Goal: Task Accomplishment & Management: Manage account settings

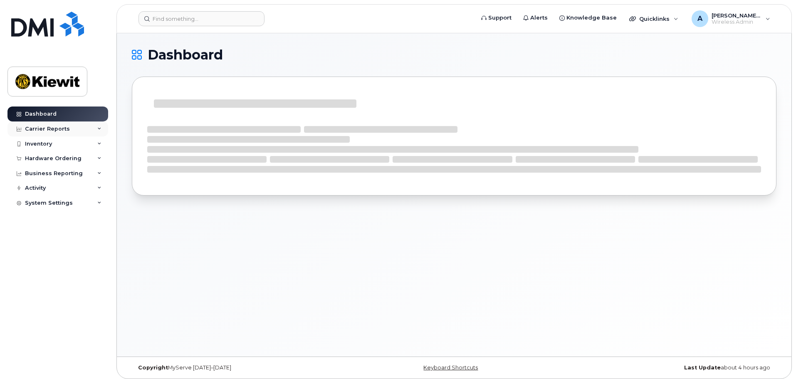
click at [44, 129] on div "Carrier Reports" at bounding box center [47, 129] width 45 height 7
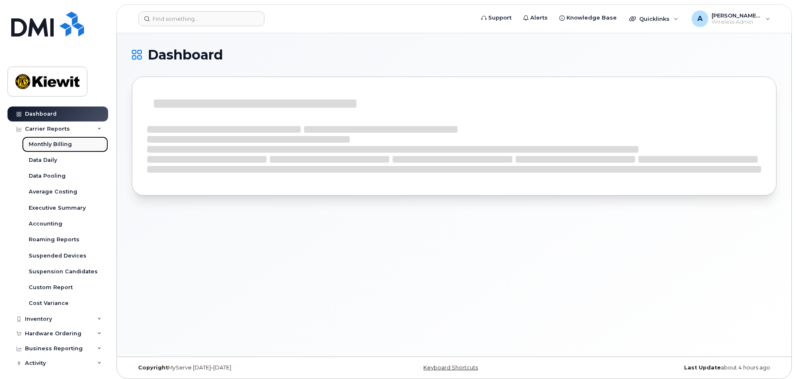
click at [51, 147] on div "Monthly Billing" at bounding box center [50, 144] width 43 height 7
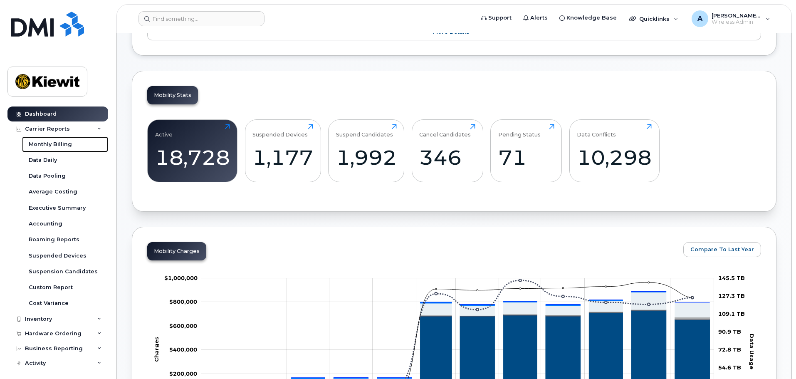
scroll to position [129, 0]
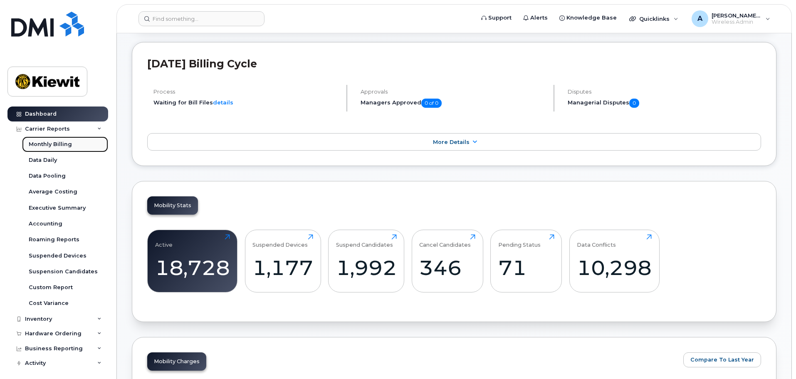
click at [42, 147] on div "Monthly Billing" at bounding box center [50, 144] width 43 height 7
click at [62, 145] on div "Monthly Billing" at bounding box center [50, 144] width 43 height 7
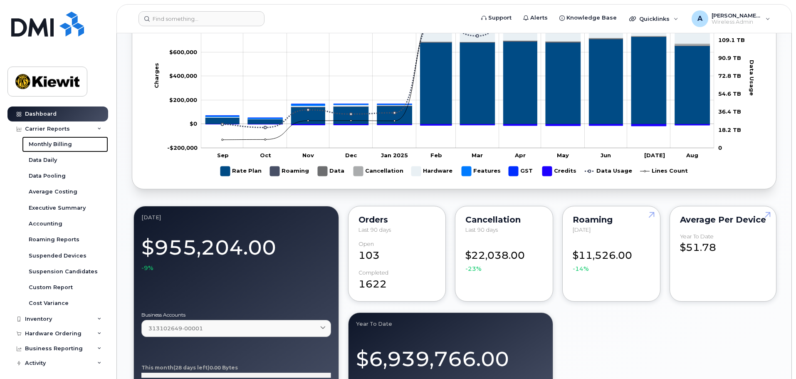
scroll to position [474, 0]
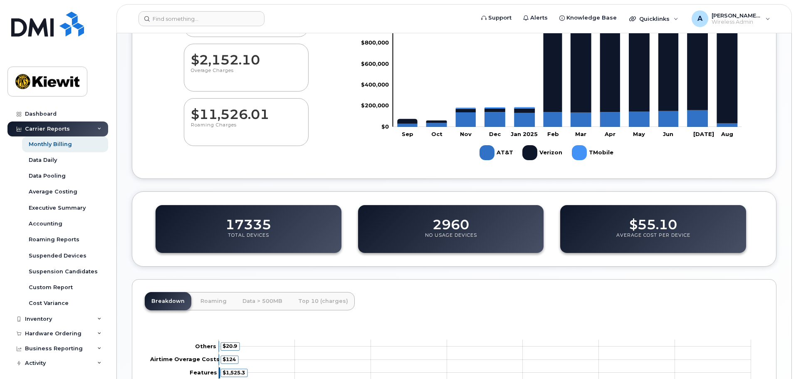
scroll to position [166, 0]
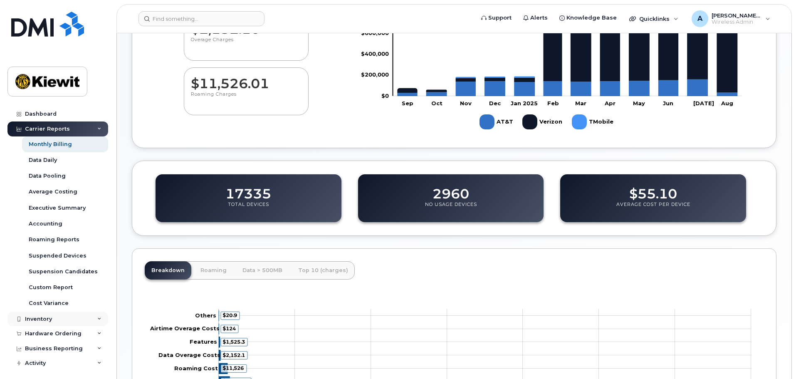
click at [86, 321] on div "Inventory" at bounding box center [57, 319] width 101 height 15
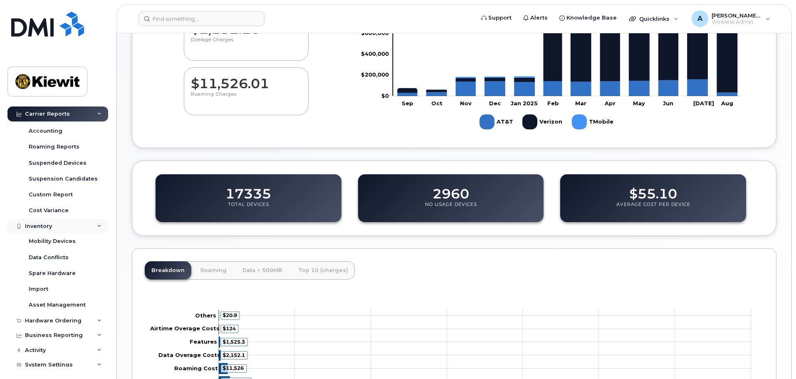
scroll to position [99, 0]
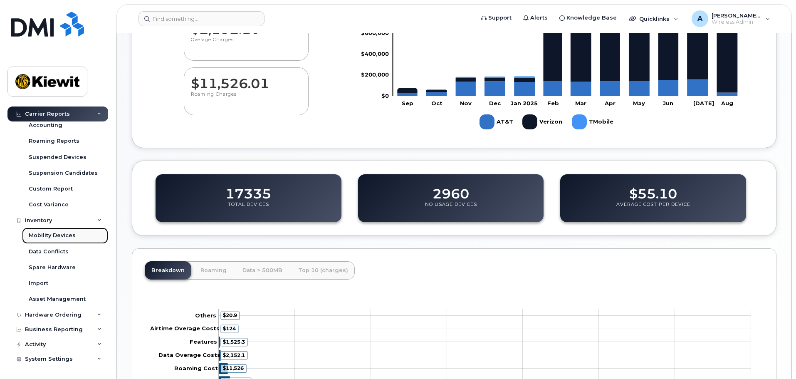
click at [65, 235] on div "Mobility Devices" at bounding box center [52, 235] width 47 height 7
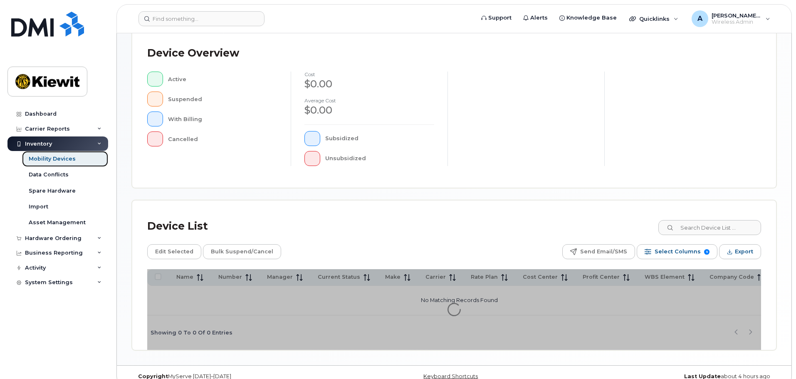
scroll to position [193, 0]
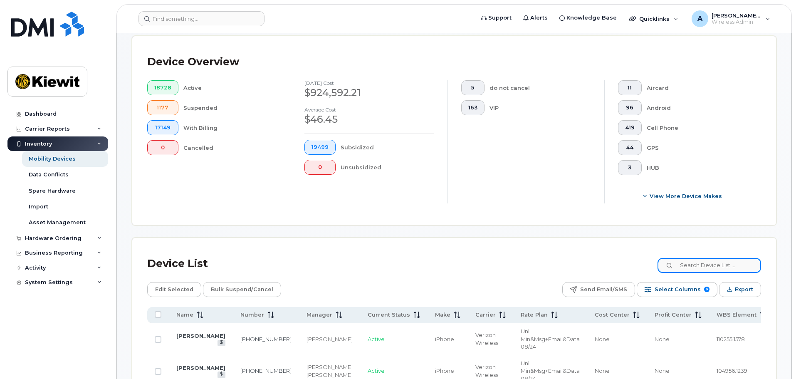
click at [712, 261] on input at bounding box center [710, 265] width 104 height 15
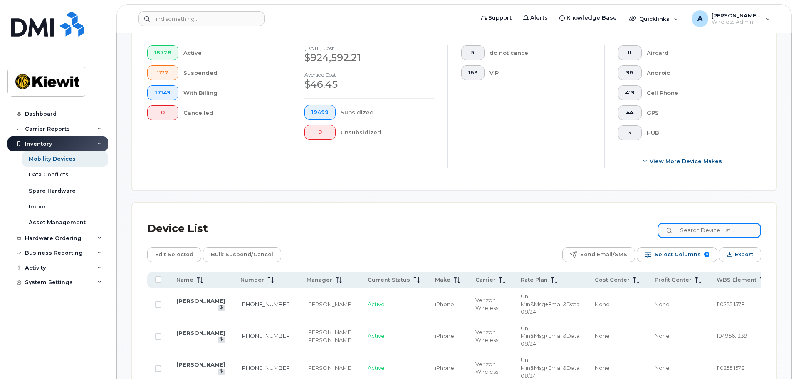
scroll to position [318, 0]
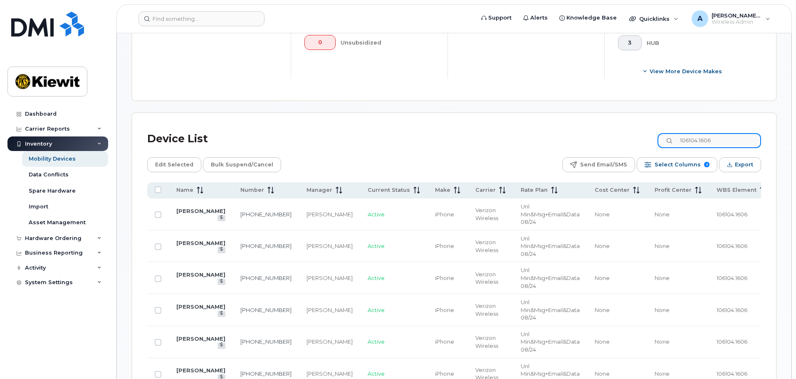
type input "106104.1606"
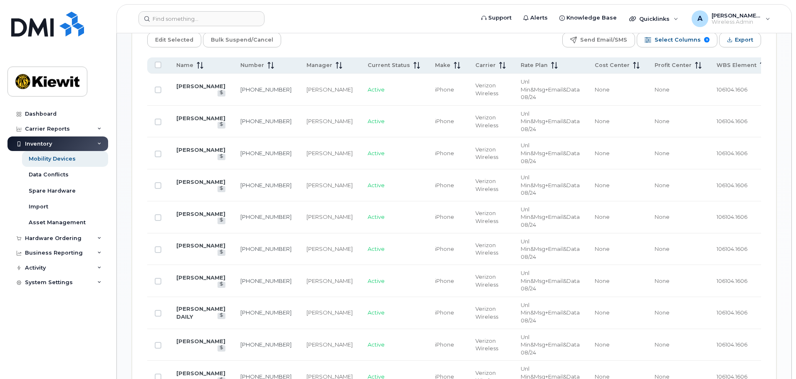
scroll to position [401, 0]
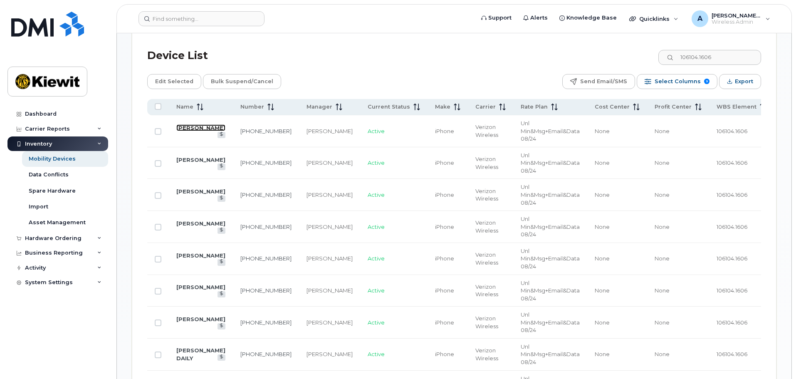
click at [184, 127] on link "[PERSON_NAME]" at bounding box center [200, 127] width 49 height 7
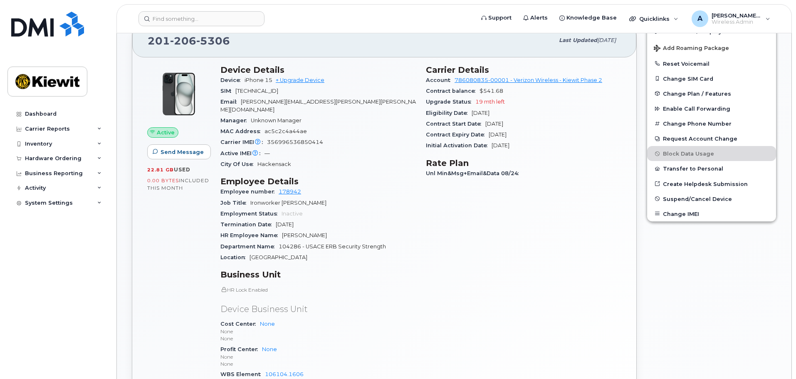
scroll to position [250, 0]
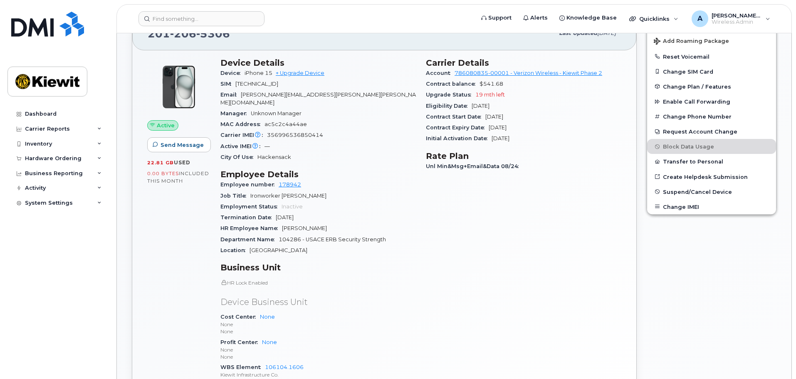
drag, startPoint x: 336, startPoint y: 221, endPoint x: 282, endPoint y: 224, distance: 54.2
click at [282, 224] on div "HR Employee Name Thomas Emerson" at bounding box center [319, 228] width 196 height 11
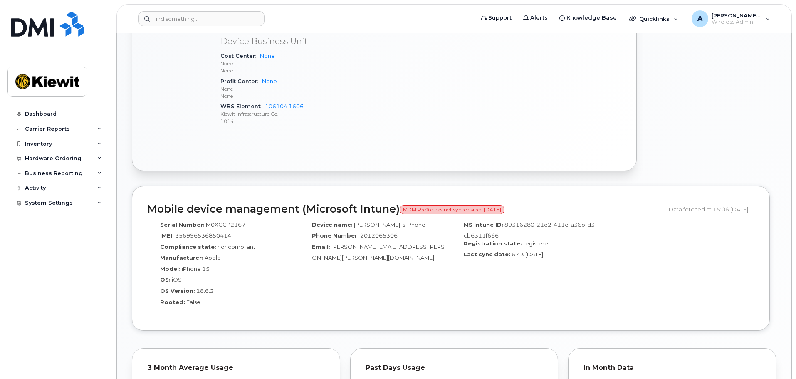
scroll to position [541, 0]
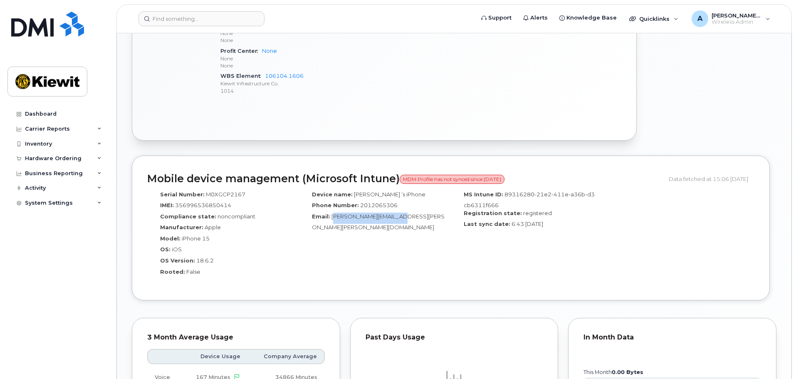
drag, startPoint x: 414, startPoint y: 213, endPoint x: 332, endPoint y: 214, distance: 81.2
click at [332, 214] on div "Email: Tom.Emerson@kiewit.com" at bounding box center [374, 222] width 139 height 19
click at [455, 247] on div "MS Intune ID: 89316280-21e2-411e-a36b-d3cb6311f666 Registration state: register…" at bounding box center [527, 236] width 152 height 99
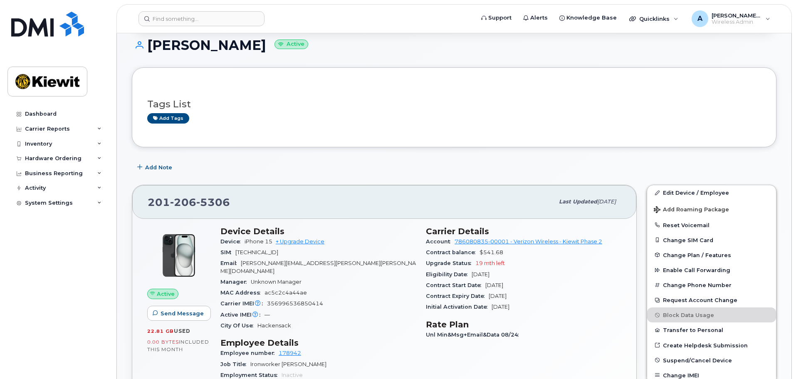
scroll to position [83, 0]
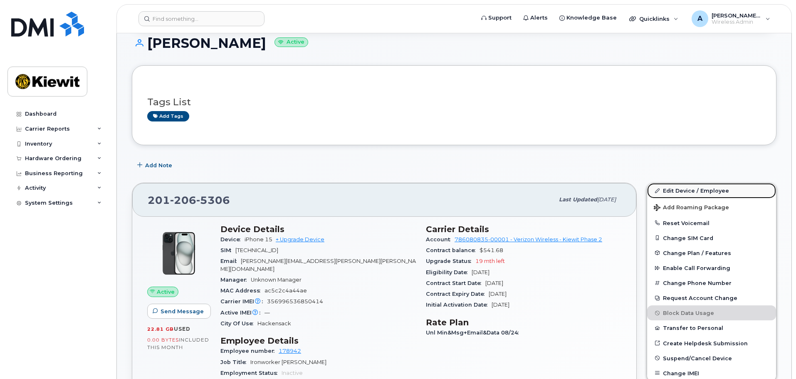
click at [721, 194] on link "Edit Device / Employee" at bounding box center [711, 190] width 129 height 15
click at [687, 188] on link "Edit Device / Employee" at bounding box center [711, 190] width 129 height 15
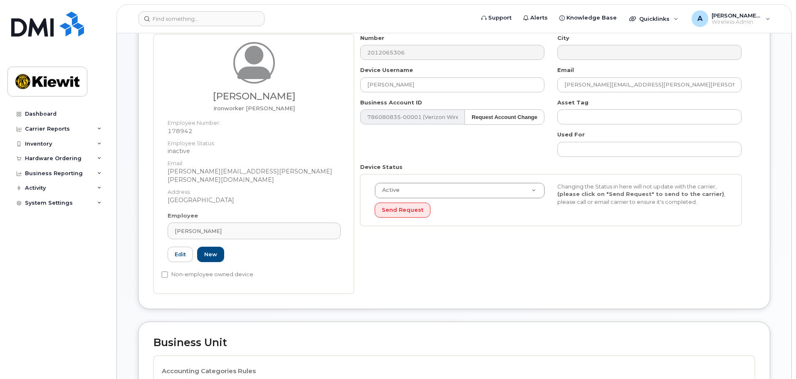
scroll to position [83, 0]
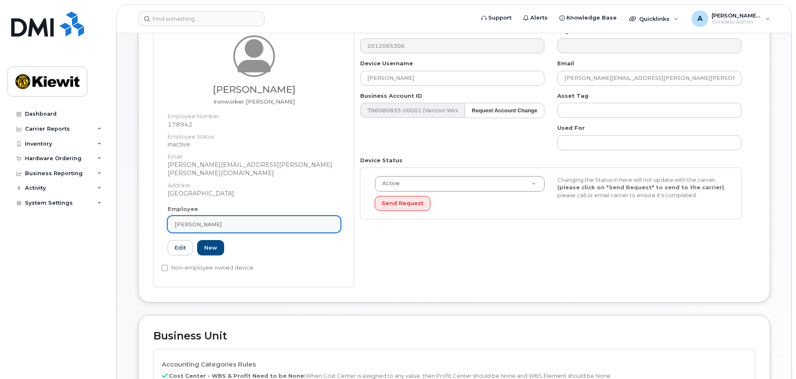
click at [227, 221] on div "Thomas Emerson" at bounding box center [254, 225] width 159 height 8
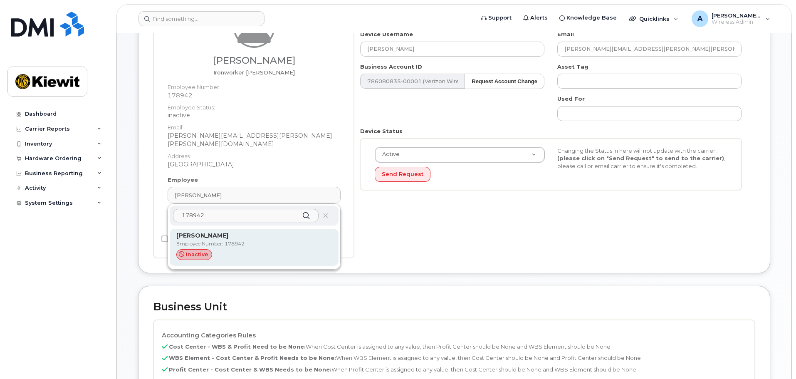
scroll to position [125, 0]
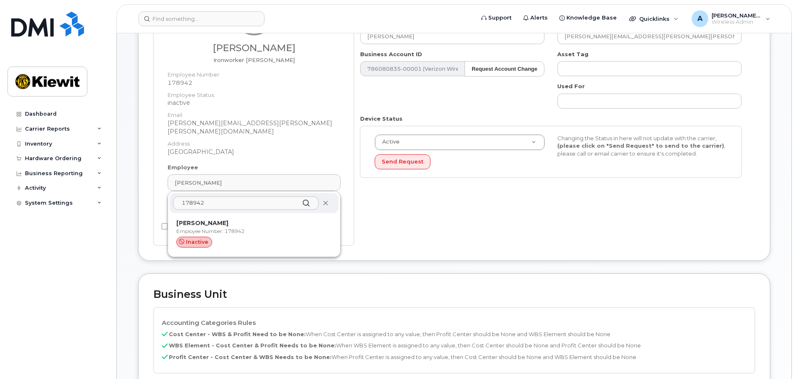
type input "178942"
click at [327, 201] on icon at bounding box center [325, 203] width 5 height 5
click at [229, 293] on div "Business Unit Accounting Categories Rules Cost Center - WBS & Profit Need to be…" at bounding box center [454, 375] width 632 height 205
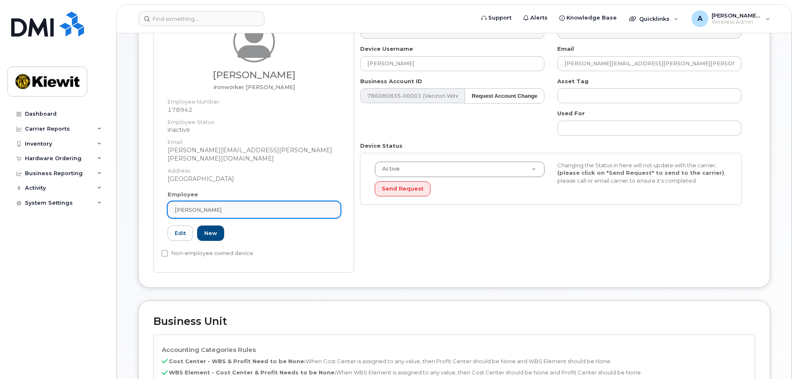
scroll to position [83, 0]
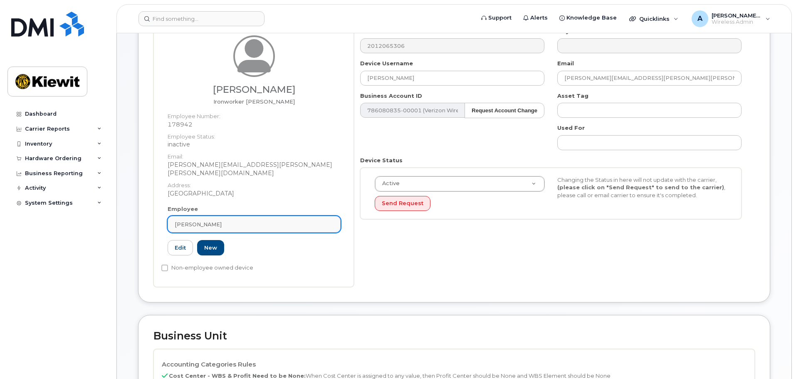
click at [248, 221] on div "Thomas Emerson" at bounding box center [254, 225] width 159 height 8
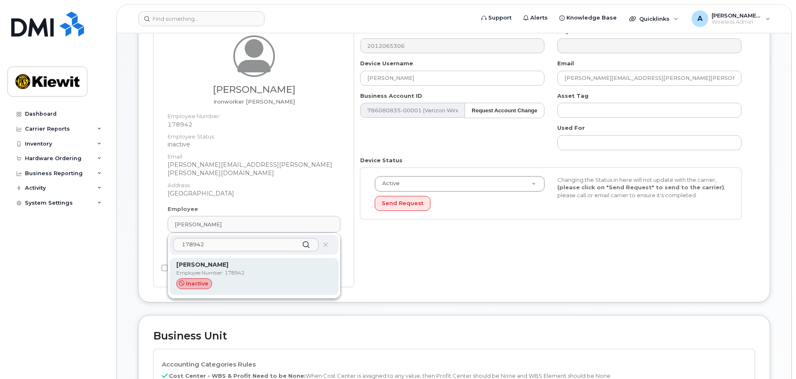
click at [200, 269] on p "Employee Number: 178942" at bounding box center [254, 272] width 156 height 7
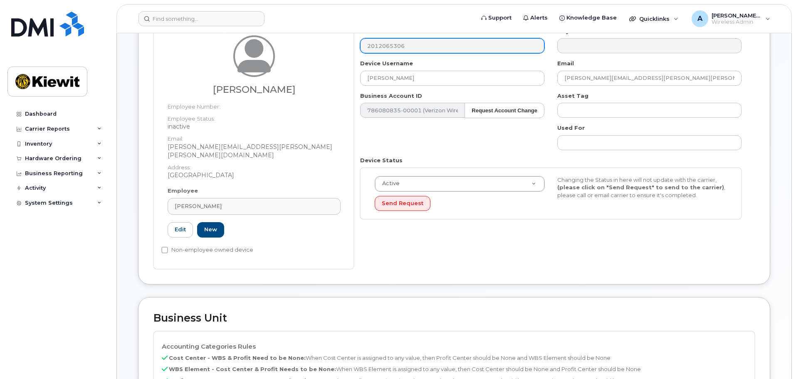
type input "Thomas Emerson"
type input "tom.emerson@kiewit.com"
click at [635, 262] on div "Device General Thomas Emerson Employee Number: Employee Status: inactive Email:…" at bounding box center [454, 138] width 632 height 291
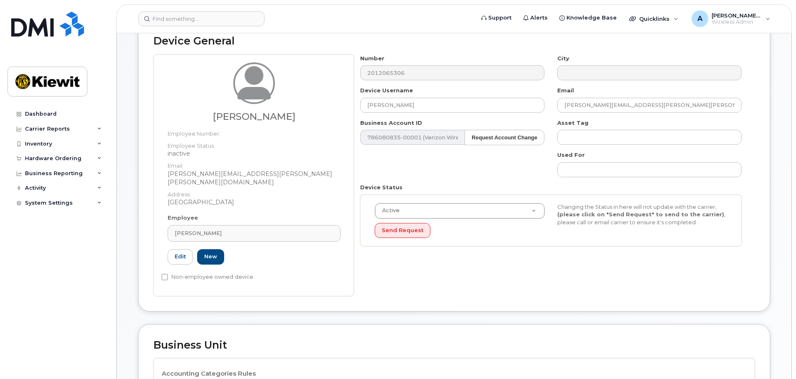
scroll to position [42, 0]
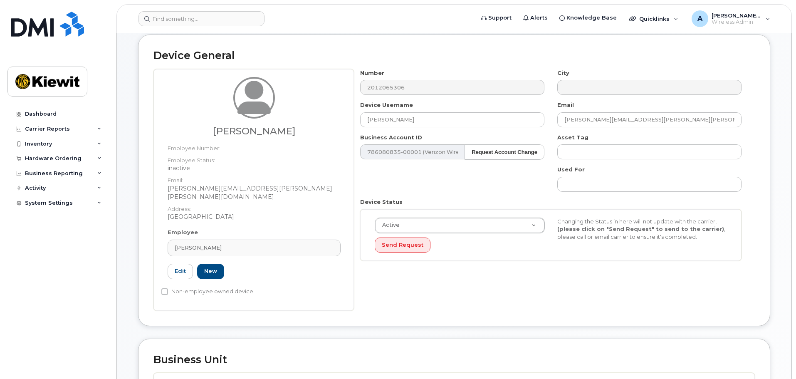
click at [481, 277] on div "Number 2012065306 City Device Username Thomas Emerson Email tom.emerson@kiewit.…" at bounding box center [554, 190] width 401 height 242
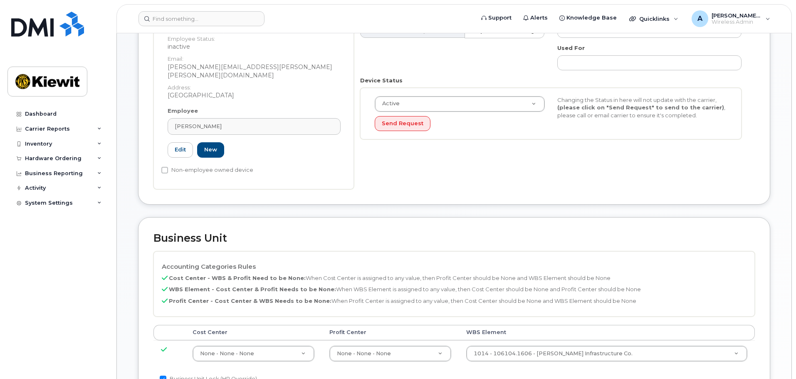
scroll to position [208, 0]
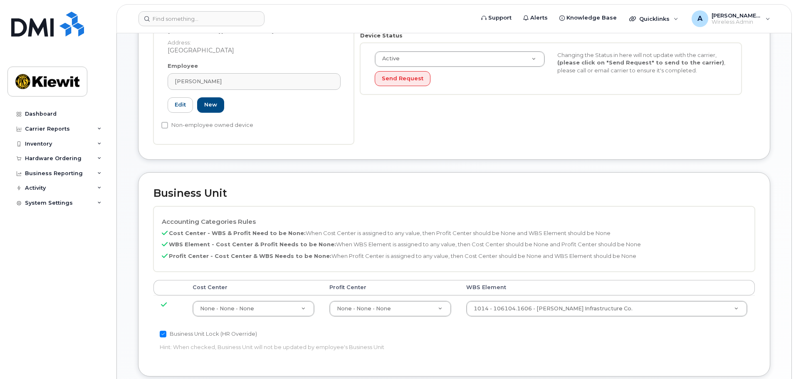
click at [459, 280] on th "Profit Center" at bounding box center [390, 287] width 137 height 15
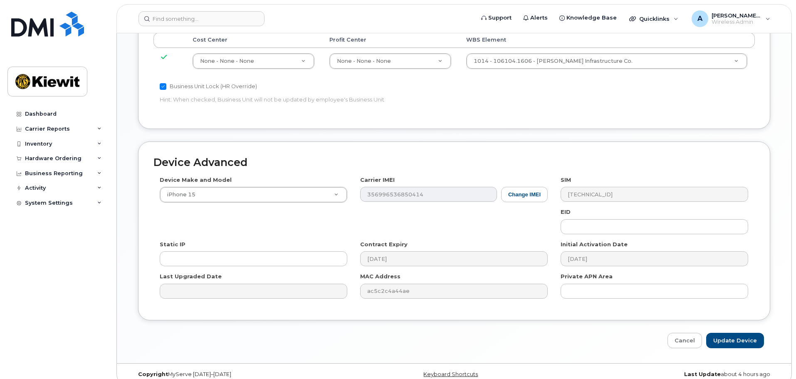
scroll to position [458, 0]
click at [751, 330] on input "Update Device" at bounding box center [736, 337] width 58 height 15
type input "Saving..."
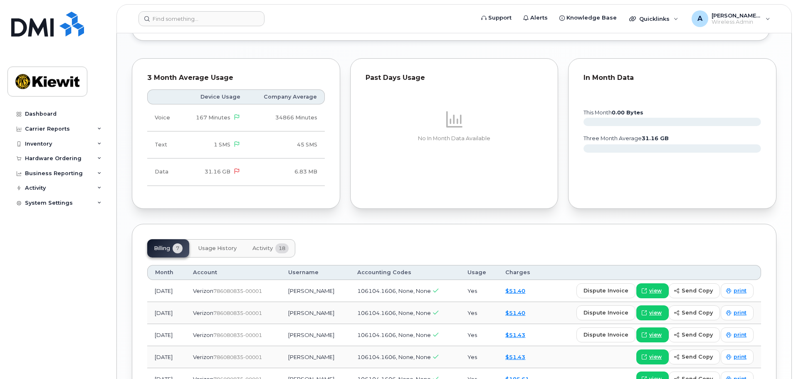
scroll to position [788, 0]
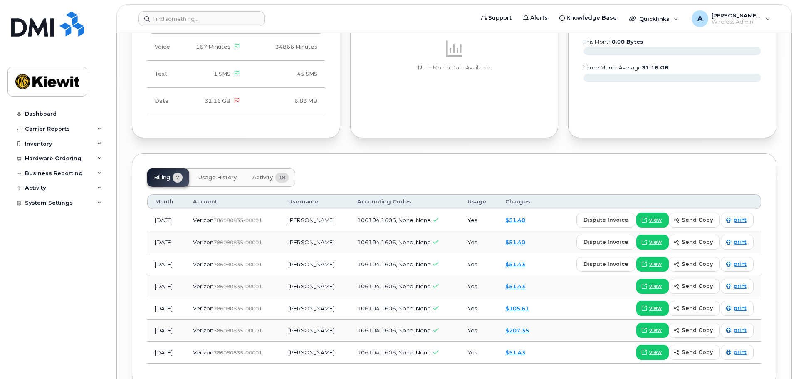
click at [226, 174] on span "Usage History" at bounding box center [217, 177] width 38 height 7
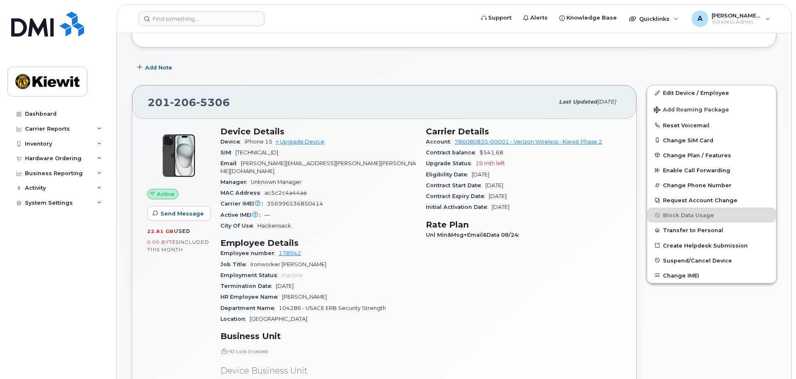
scroll to position [208, 0]
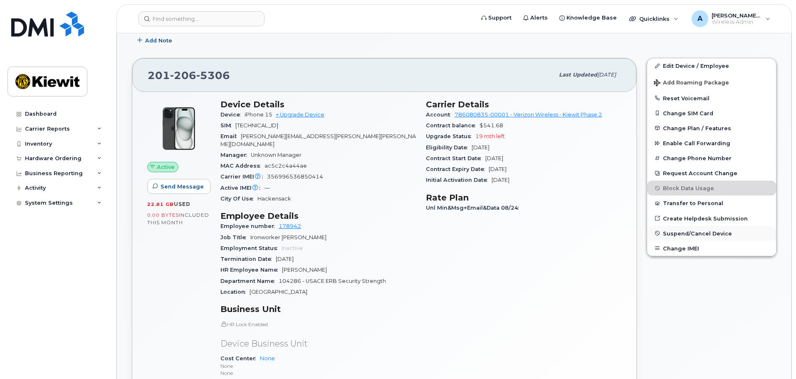
click at [722, 231] on span "Suspend/Cancel Device" at bounding box center [697, 233] width 69 height 6
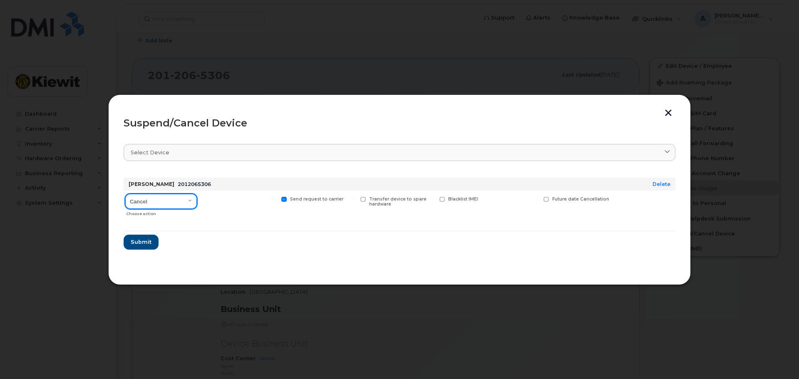
click at [182, 201] on select "Cancel Suspend - Reduced Rate Suspend - Full Rate Suspend - Lost Device/Stolen …" at bounding box center [161, 201] width 72 height 15
click at [125, 194] on select "Cancel Suspend - Reduced Rate Suspend - Full Rate Suspend - Lost Device/Stolen …" at bounding box center [161, 201] width 72 height 15
click at [188, 203] on select "Cancel Suspend - Reduced Rate Suspend - Full Rate Suspend - Lost Device/Stolen …" at bounding box center [161, 201] width 72 height 15
select select "[object Object]"
click at [125, 194] on select "Cancel Suspend - Reduced Rate Suspend - Full Rate Suspend - Lost Device/Stolen …" at bounding box center [161, 201] width 72 height 15
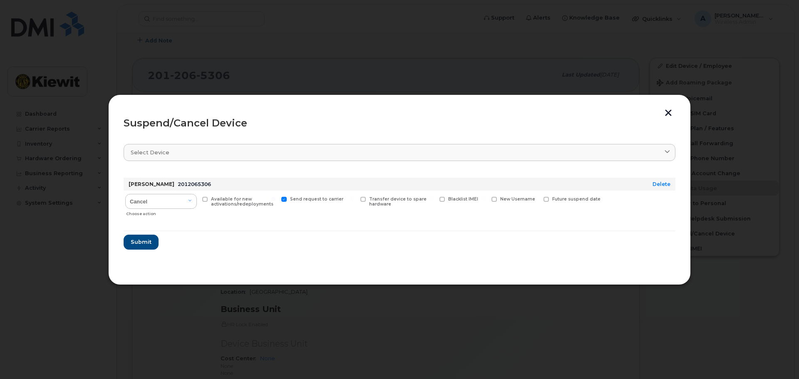
click at [349, 240] on form "Thomas Emerson 2012065306 Delete Cancel Suspend - Reduced Rate Suspend - Full R…" at bounding box center [400, 210] width 552 height 79
click at [184, 198] on select "Cancel Suspend - Reduced Rate Suspend - Full Rate Suspend - Lost Device/Stolen …" at bounding box center [161, 201] width 72 height 15
click at [299, 236] on form "Thomas Emerson 2012065306 Delete Cancel Suspend - Reduced Rate Suspend - Full R…" at bounding box center [400, 210] width 552 height 79
click at [185, 208] on select "Cancel Suspend - Reduced Rate Suspend - Full Rate Suspend - Lost Device/Stolen …" at bounding box center [161, 201] width 72 height 15
click at [125, 194] on select "Cancel Suspend - Reduced Rate Suspend - Full Rate Suspend - Lost Device/Stolen …" at bounding box center [161, 201] width 72 height 15
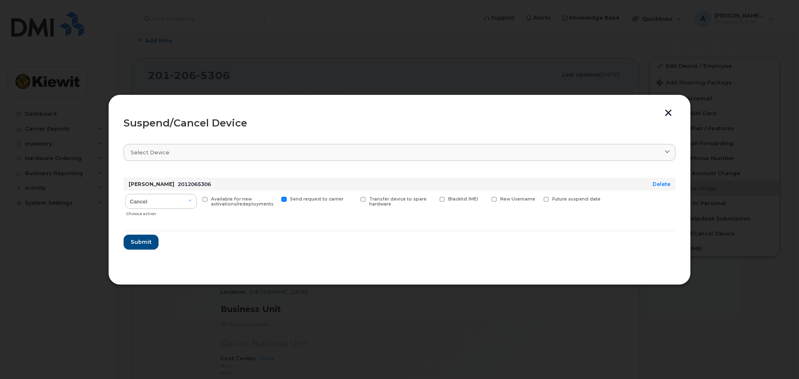
click at [549, 198] on label "Future suspend date" at bounding box center [571, 199] width 57 height 5
click at [538, 198] on input "Future suspend date" at bounding box center [535, 199] width 4 height 4
click at [547, 198] on span at bounding box center [545, 199] width 5 height 5
click at [538, 198] on input "Future suspend date" at bounding box center [535, 199] width 4 height 4
checkbox input "false"
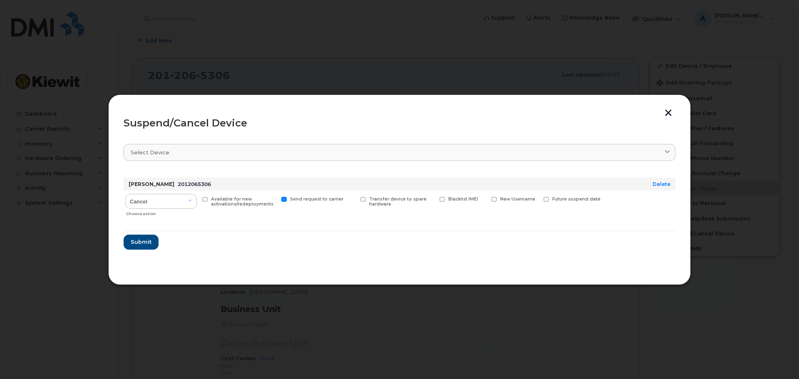
click at [670, 116] on button "button" at bounding box center [668, 113] width 12 height 9
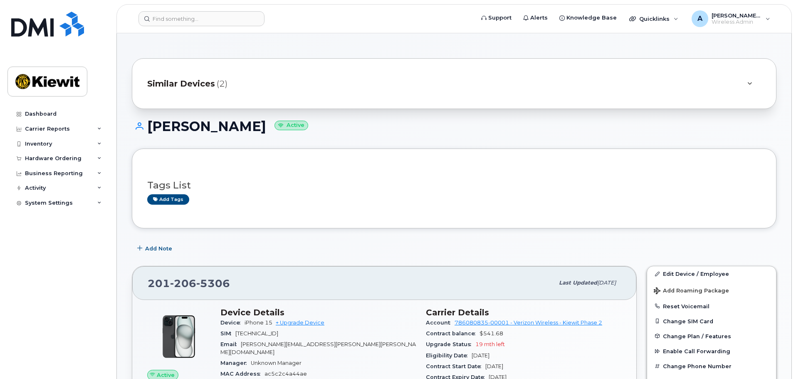
scroll to position [208, 0]
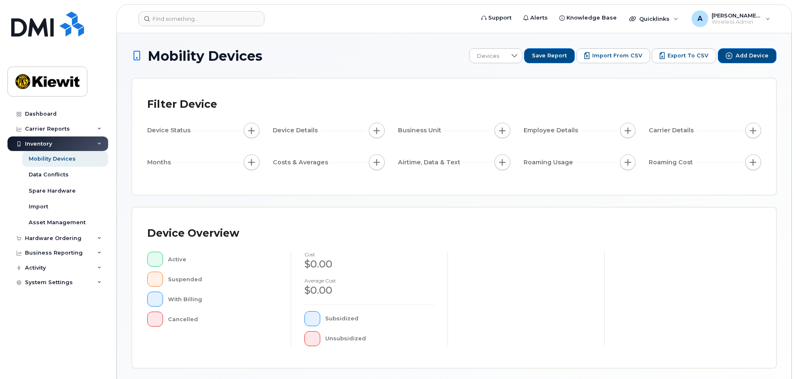
scroll to position [166, 0]
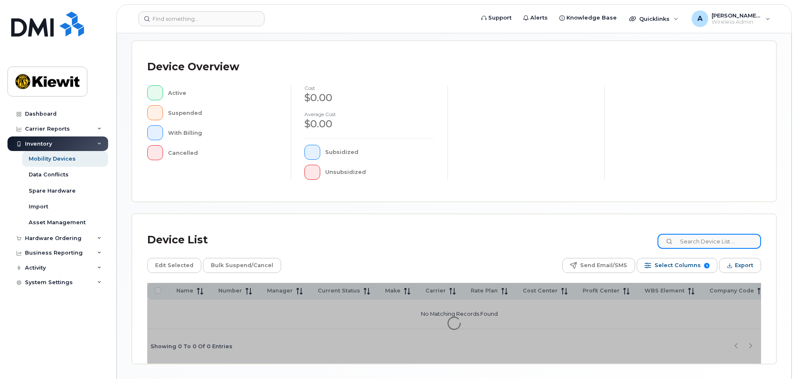
click at [712, 243] on input at bounding box center [710, 241] width 104 height 15
type input "106104.1606"
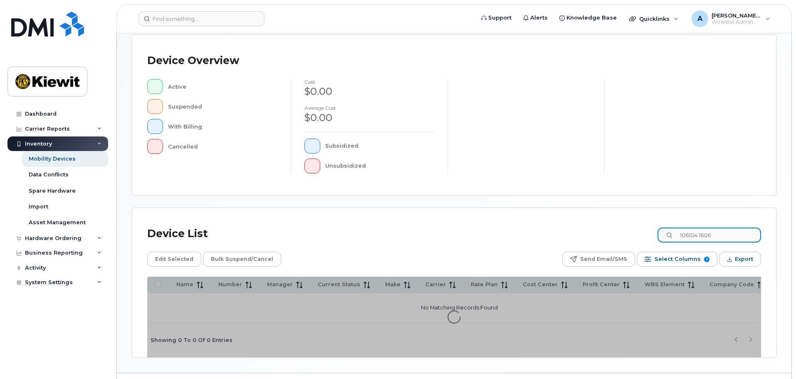
scroll to position [193, 0]
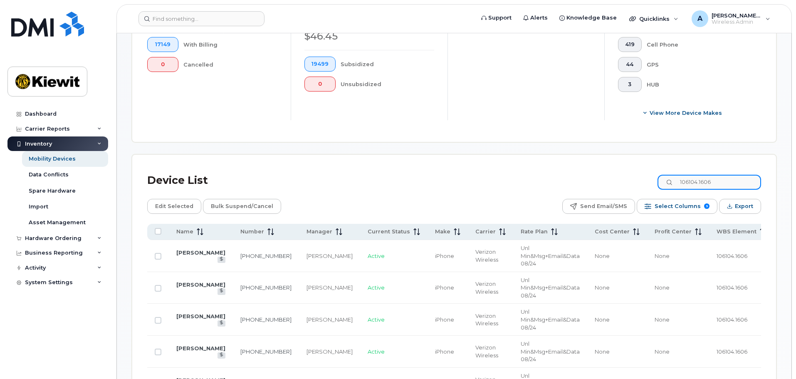
scroll to position [318, 0]
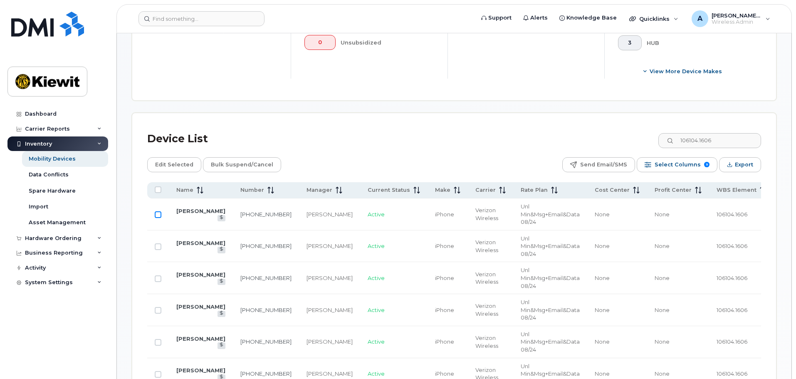
click at [159, 211] on input "Row Unselected" at bounding box center [158, 214] width 7 height 7
checkbox input "true"
drag, startPoint x: 156, startPoint y: 239, endPoint x: 156, endPoint y: 248, distance: 8.3
click at [156, 243] on input "Row Unselected" at bounding box center [158, 246] width 7 height 7
checkbox input "true"
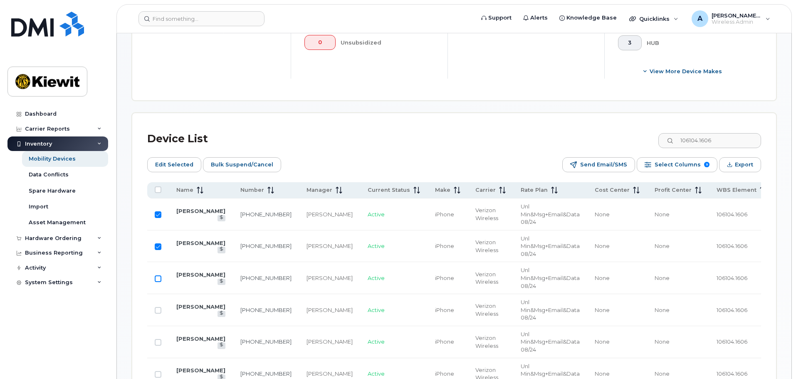
click at [156, 275] on input "Row Unselected" at bounding box center [158, 278] width 7 height 7
checkbox input "true"
click at [178, 159] on span "Edit Selected" at bounding box center [174, 165] width 38 height 12
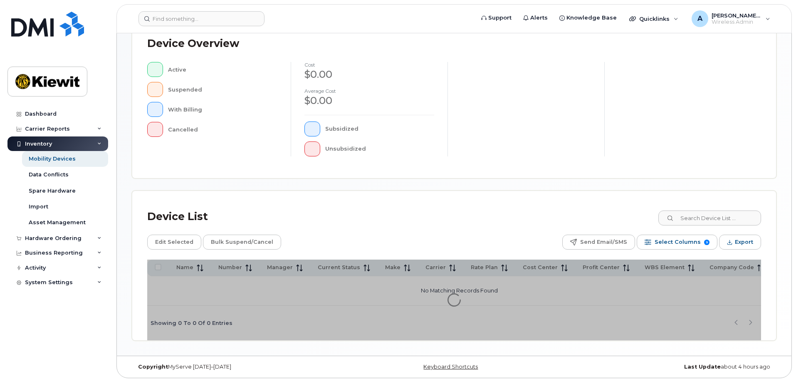
scroll to position [193, 0]
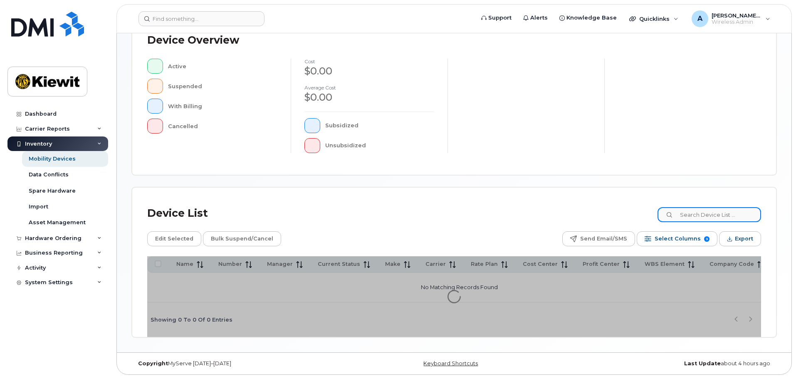
click at [706, 216] on input at bounding box center [710, 214] width 104 height 15
drag, startPoint x: 741, startPoint y: 216, endPoint x: 705, endPoint y: 215, distance: 35.8
click at [705, 215] on div "Mobility Devices Devices Save Report Import from CSV Export to CSV Add Device F…" at bounding box center [454, 96] width 645 height 482
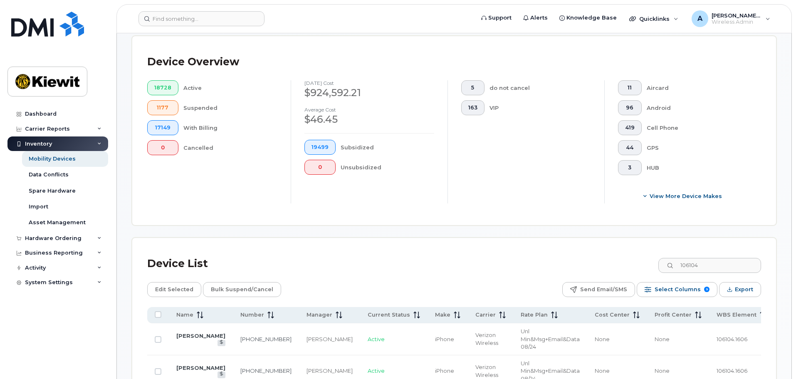
click at [595, 260] on div "Device List 106104" at bounding box center [454, 264] width 614 height 22
click at [729, 258] on input "106104" at bounding box center [710, 265] width 104 height 15
type input "106104."
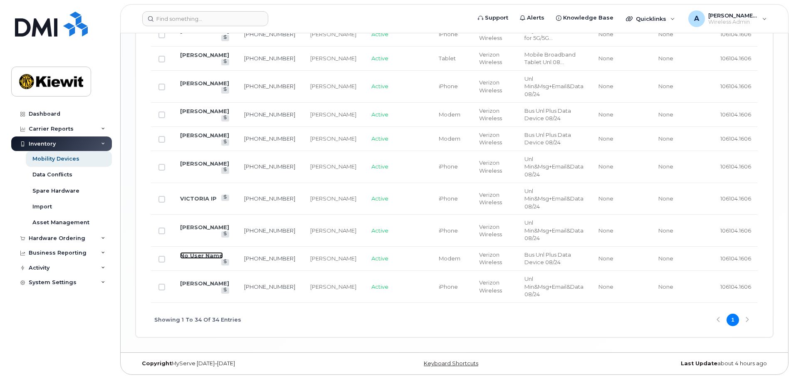
scroll to position [1231, 0]
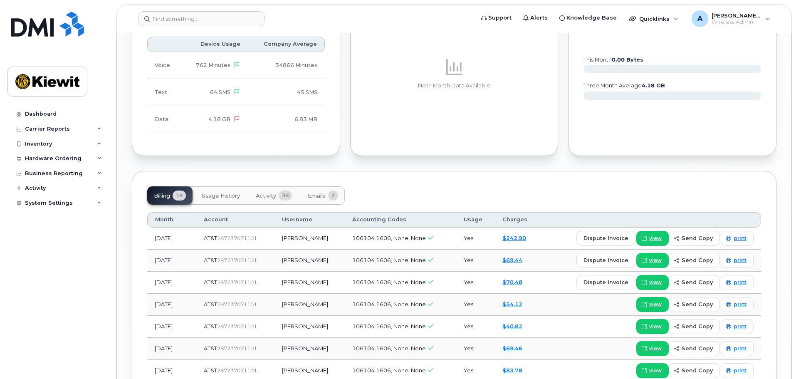
scroll to position [791, 0]
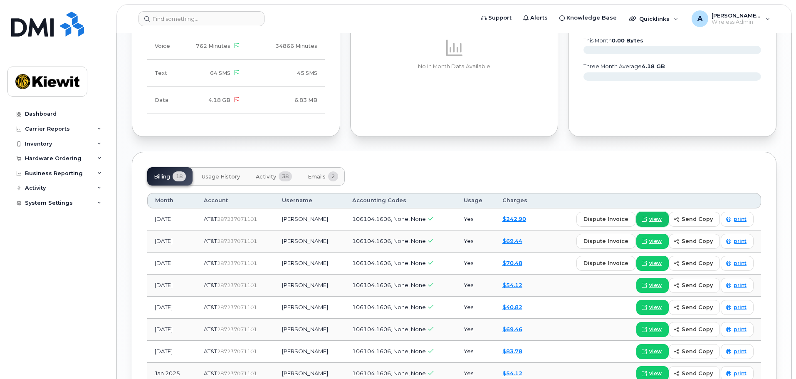
click at [661, 216] on span "view" at bounding box center [656, 219] width 12 height 7
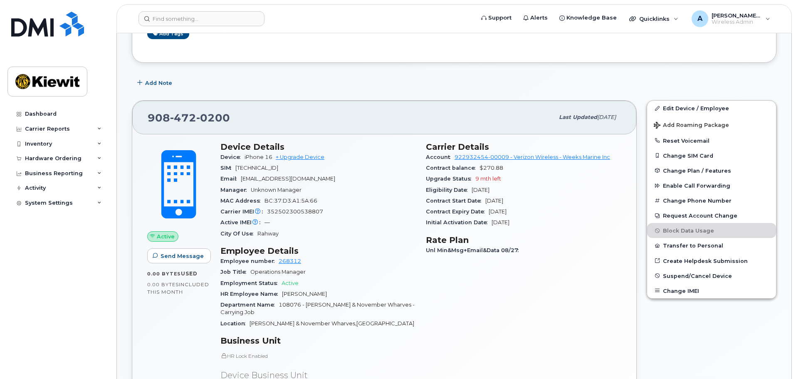
scroll to position [166, 0]
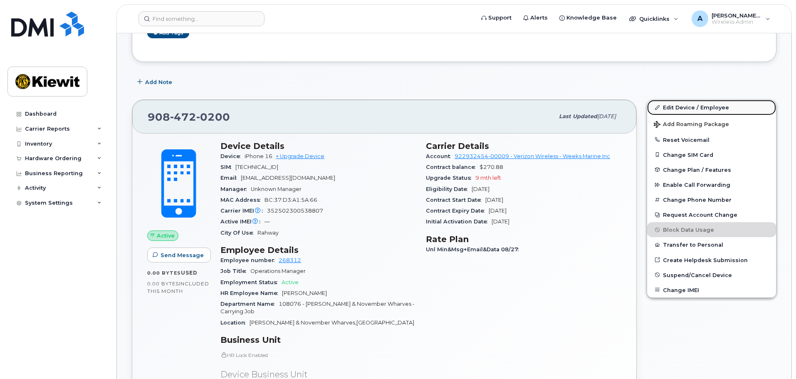
click at [708, 107] on link "Edit Device / Employee" at bounding box center [711, 107] width 129 height 15
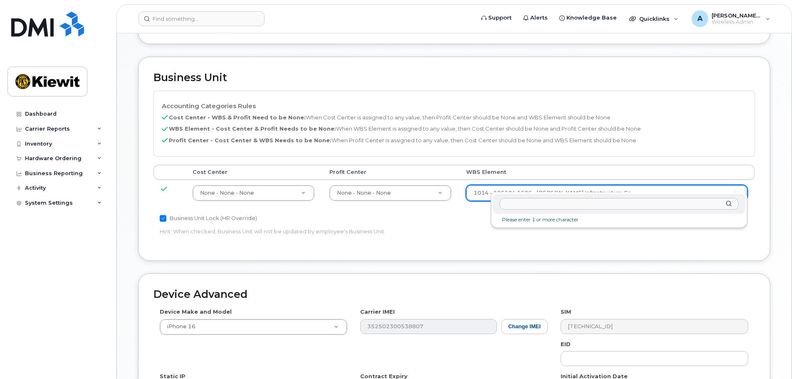
scroll to position [268, 0]
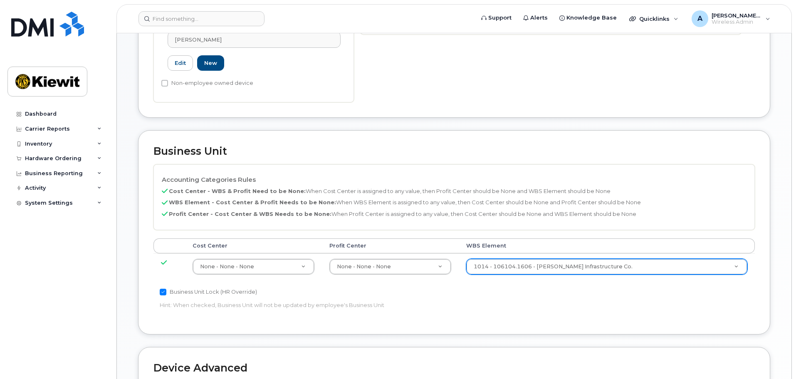
click at [414, 301] on p "Hint: When checked, Business Unit will not be updated by employee's Business Un…" at bounding box center [354, 305] width 388 height 8
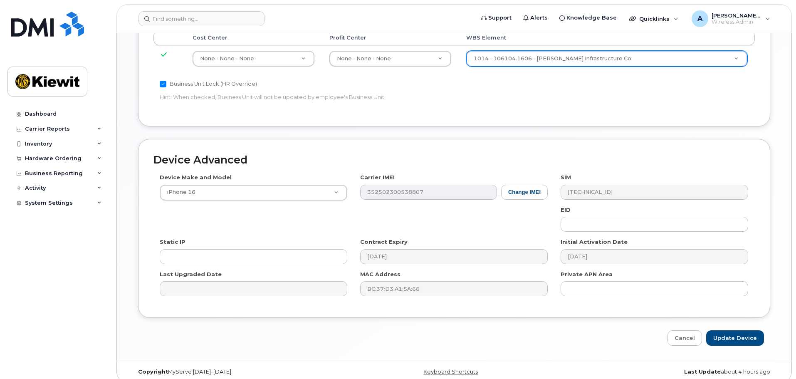
scroll to position [310, 0]
